Goal: Check status: Check status

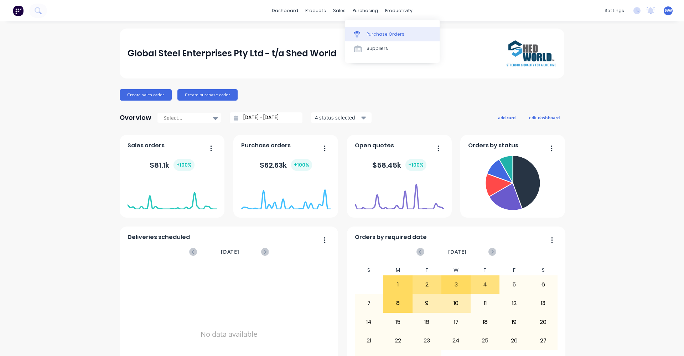
click at [379, 32] on div "Purchase Orders" at bounding box center [386, 34] width 38 height 6
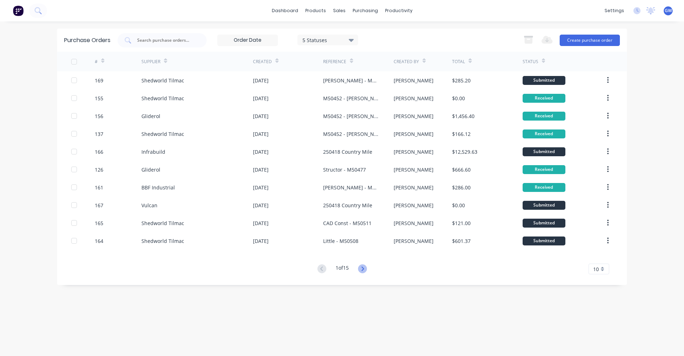
click at [363, 267] on icon at bounding box center [362, 268] width 9 height 9
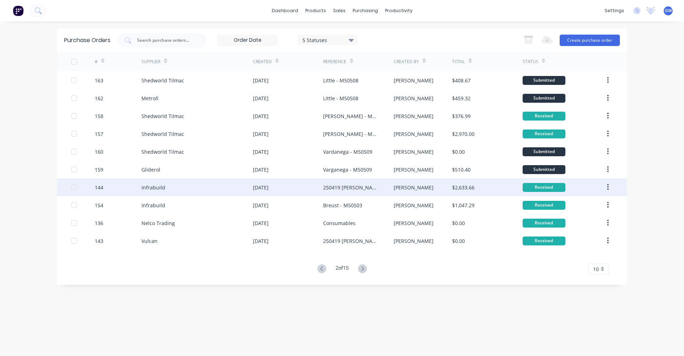
click at [163, 186] on div "Infrabuild" at bounding box center [154, 187] width 24 height 7
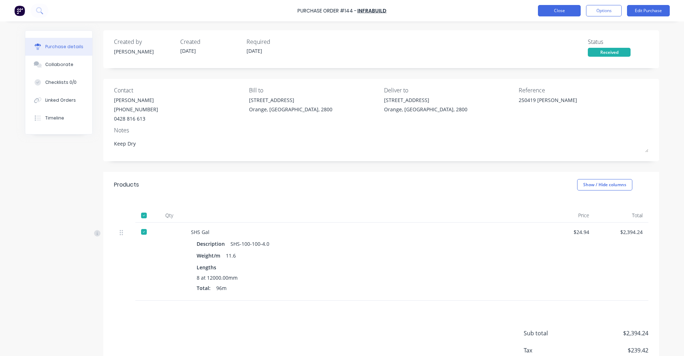
click at [560, 10] on button "Close" at bounding box center [559, 10] width 43 height 11
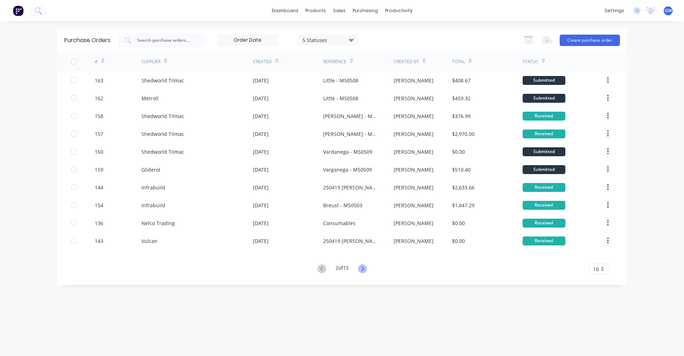
click at [366, 269] on icon at bounding box center [362, 268] width 9 height 9
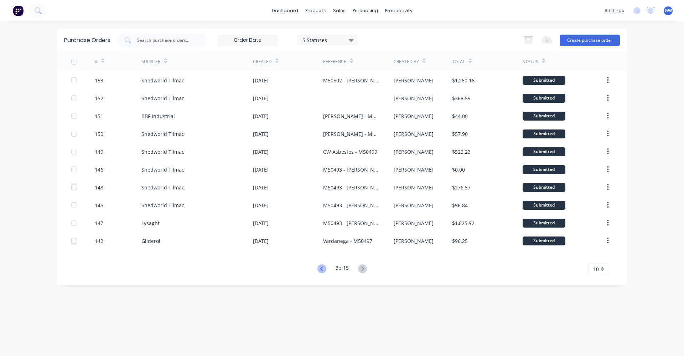
click at [322, 267] on icon at bounding box center [322, 268] width 9 height 9
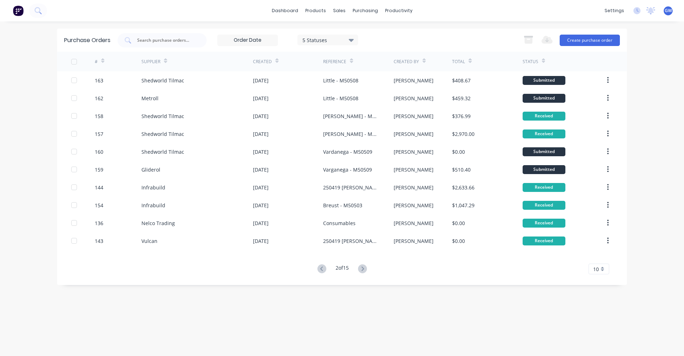
click at [322, 267] on icon at bounding box center [322, 268] width 9 height 9
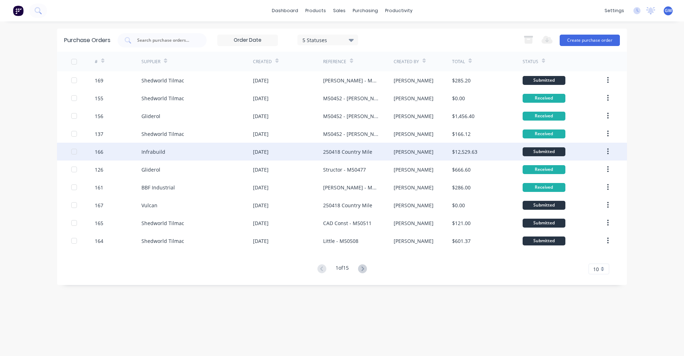
click at [176, 150] on div "Infrabuild" at bounding box center [198, 152] width 112 height 18
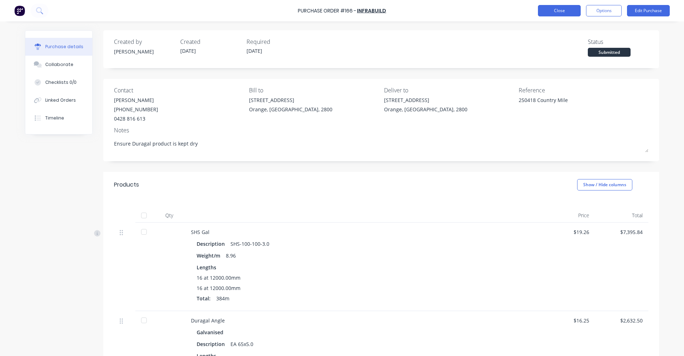
click at [561, 11] on button "Close" at bounding box center [559, 10] width 43 height 11
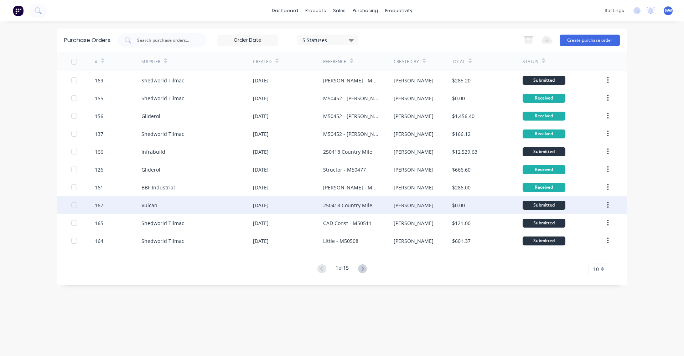
click at [287, 204] on div "[DATE]" at bounding box center [288, 205] width 70 height 18
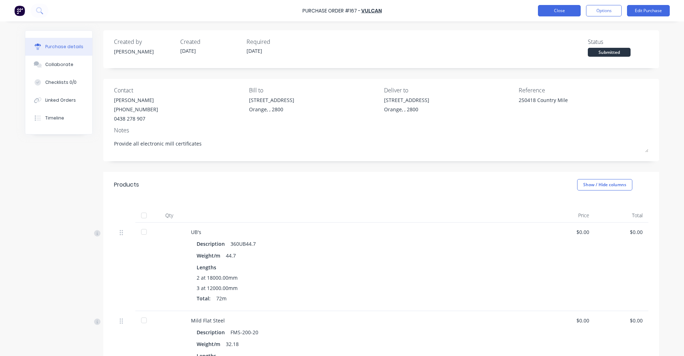
click at [551, 11] on button "Close" at bounding box center [559, 10] width 43 height 11
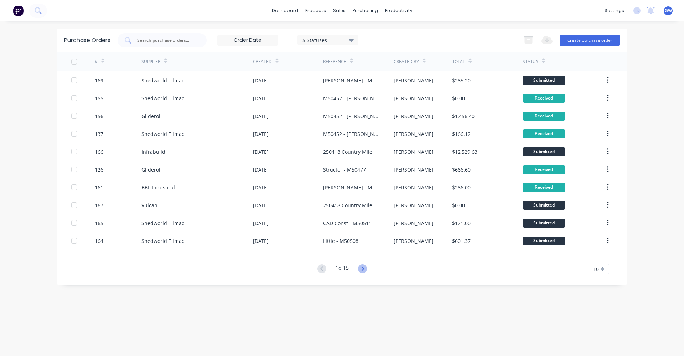
click at [363, 268] on icon at bounding box center [362, 268] width 9 height 9
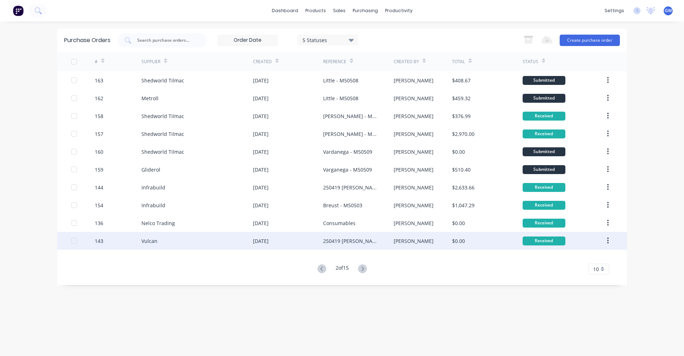
click at [331, 240] on div "250419 [PERSON_NAME]" at bounding box center [351, 240] width 56 height 7
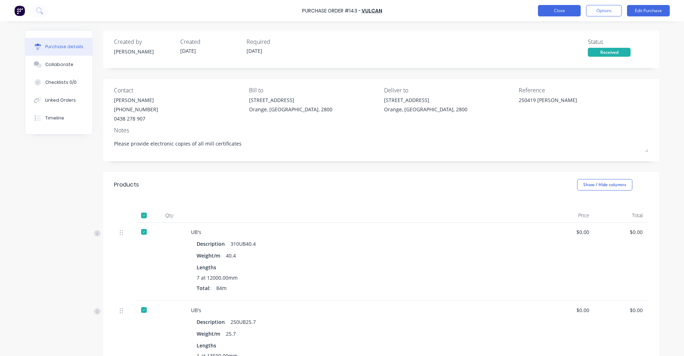
click at [562, 8] on button "Close" at bounding box center [559, 10] width 43 height 11
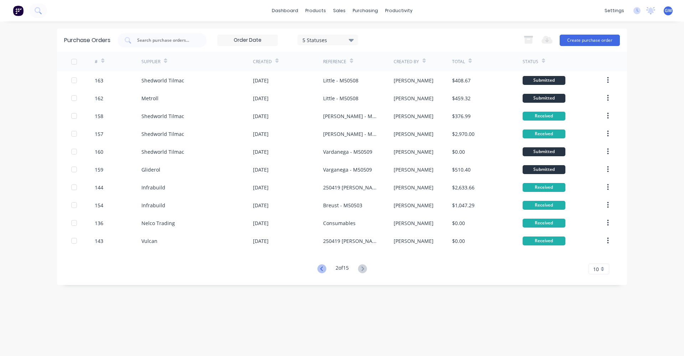
click at [319, 267] on icon at bounding box center [322, 268] width 9 height 9
